Goal: Answer question/provide support: Share knowledge or assist other users

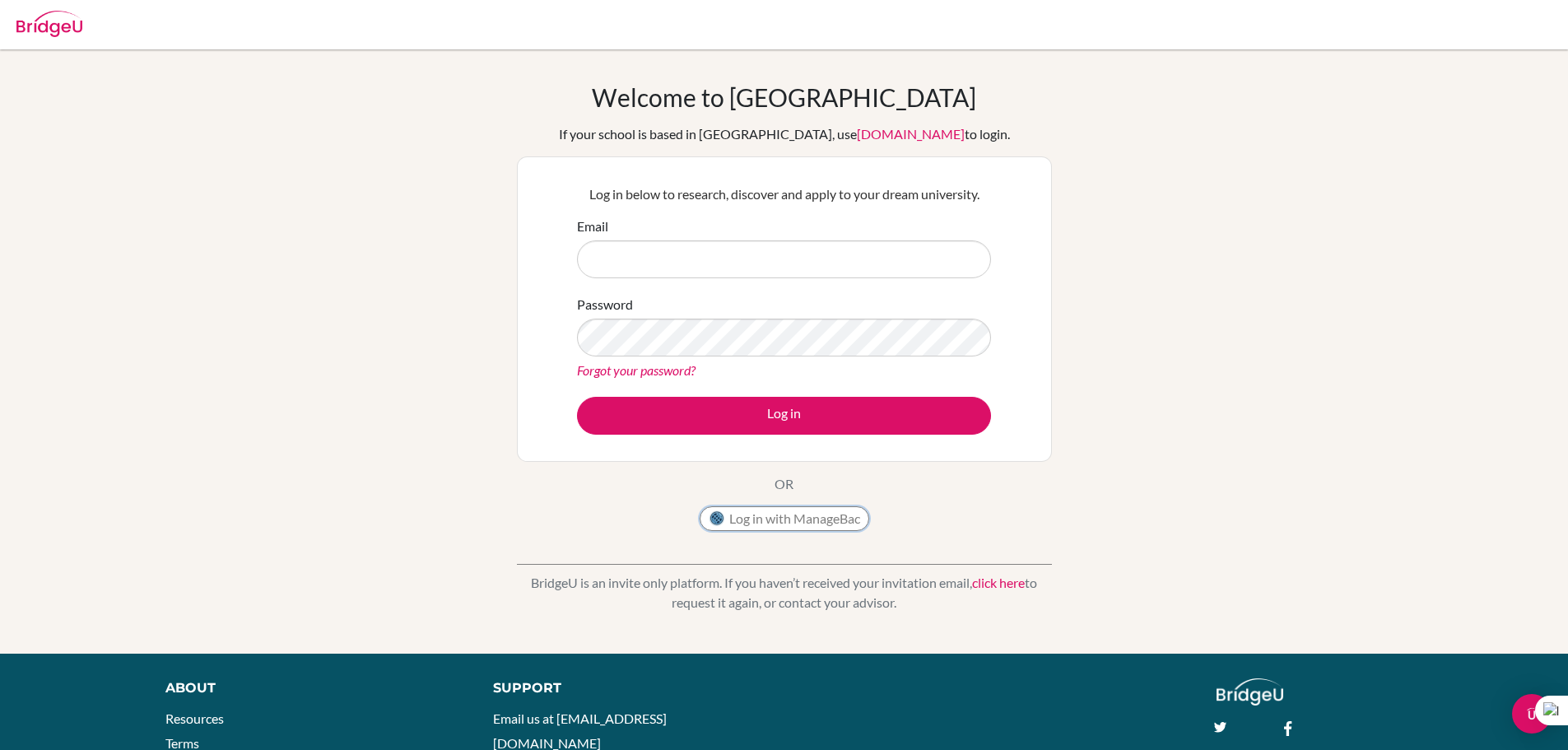
click at [764, 517] on button "Log in with ManageBac" at bounding box center [784, 518] width 169 height 25
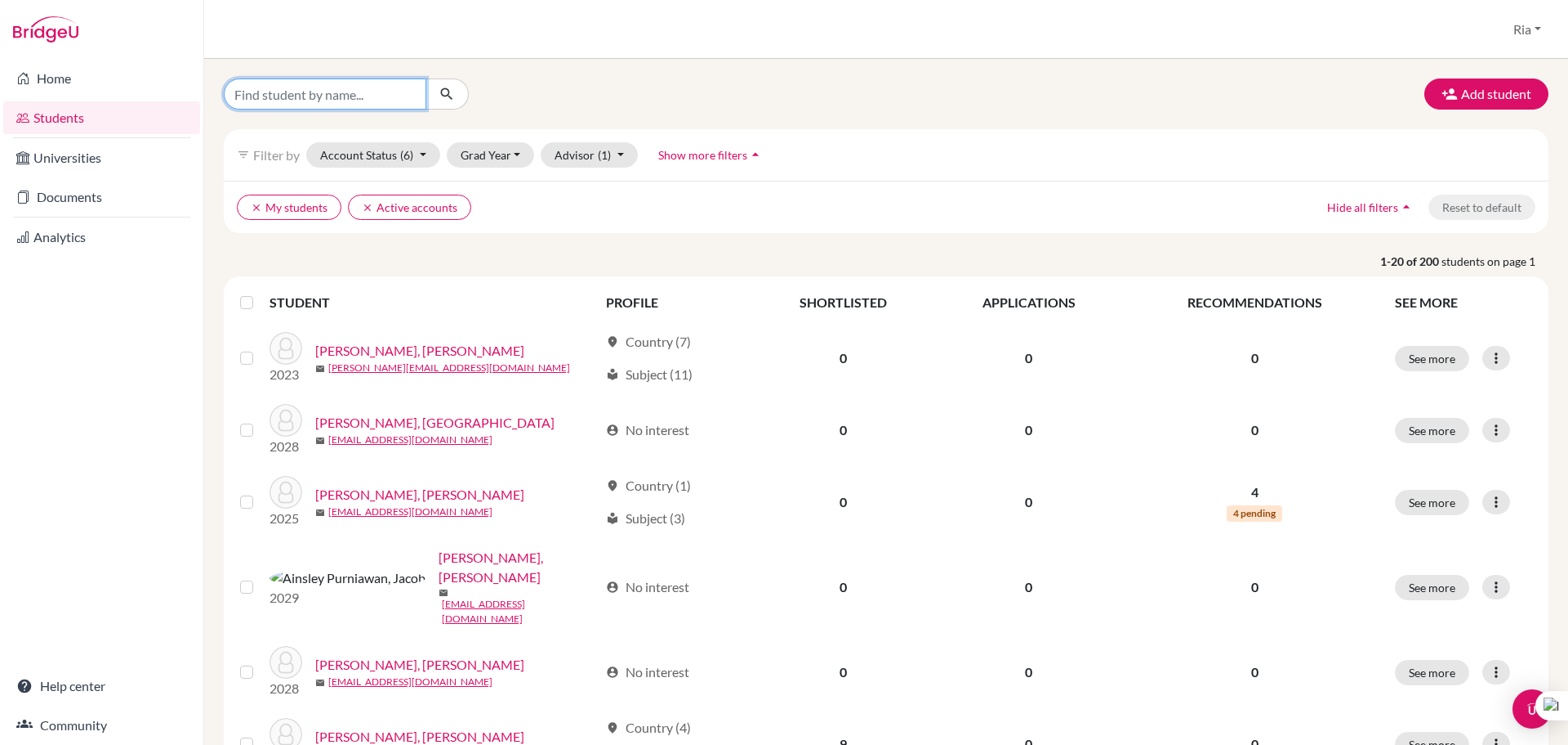
click at [364, 94] on input "Find student by name..." at bounding box center [325, 94] width 202 height 31
type input "yeon"
click button "submit" at bounding box center [447, 94] width 44 height 31
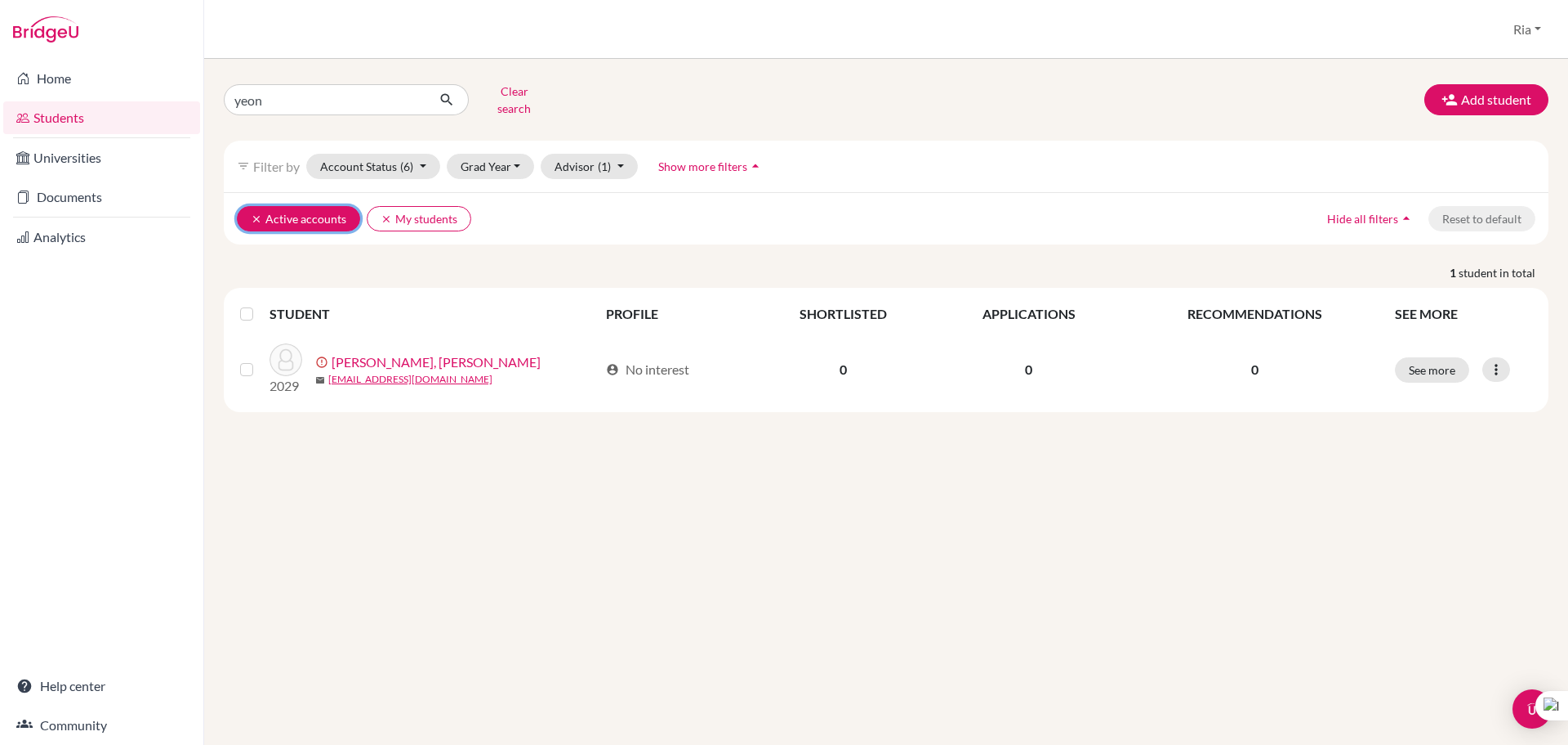
click at [261, 213] on icon "clear" at bounding box center [256, 219] width 11 height 11
click at [255, 213] on icon "clear" at bounding box center [256, 219] width 11 height 11
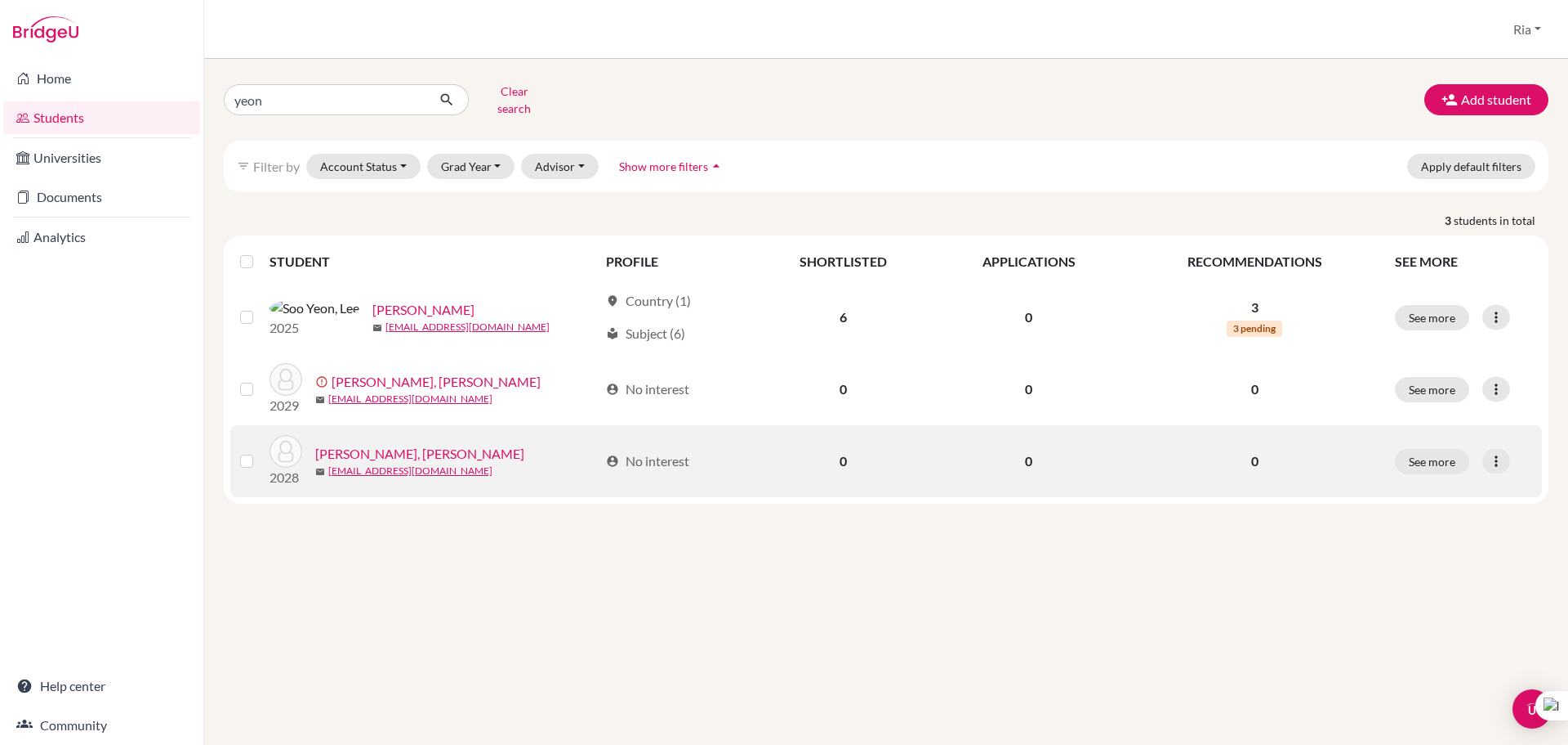
click at [369, 444] on link "Yeon Woo, Kang" at bounding box center [420, 454] width 209 height 20
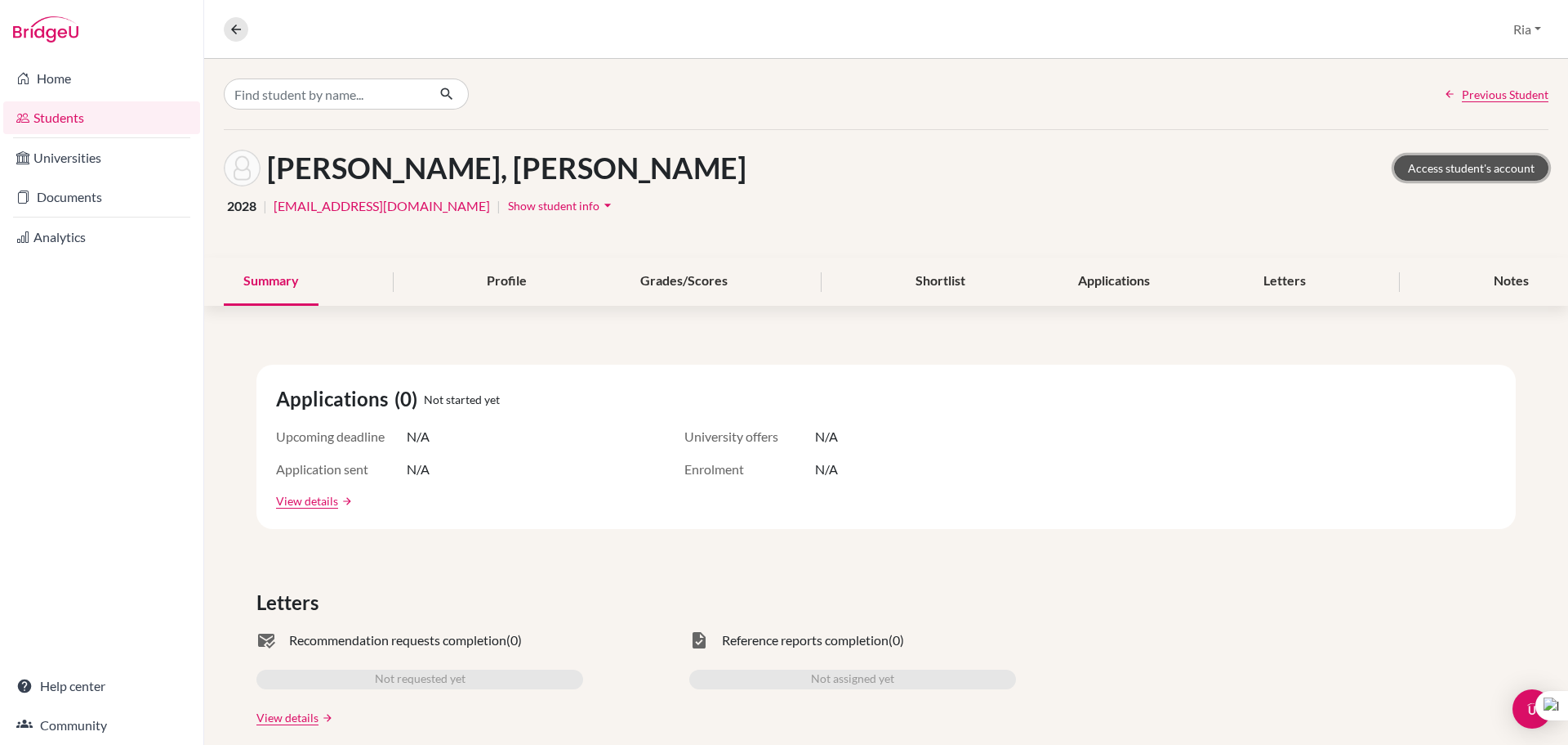
click at [1445, 165] on link "Access student's account" at bounding box center [1471, 168] width 154 height 26
